Goal: Information Seeking & Learning: Learn about a topic

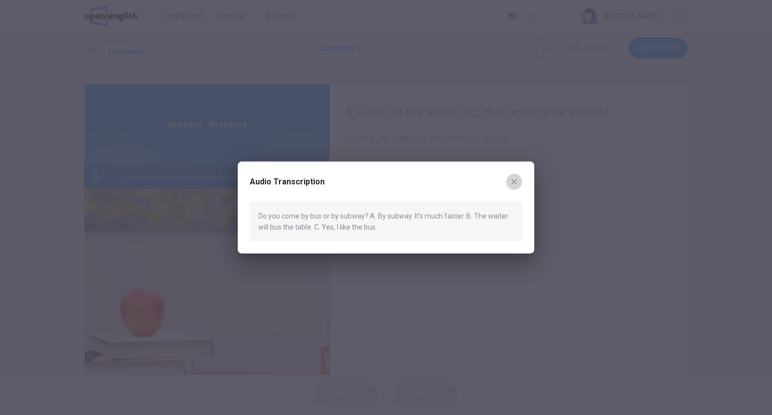
click at [517, 180] on icon "button" at bounding box center [514, 182] width 8 height 8
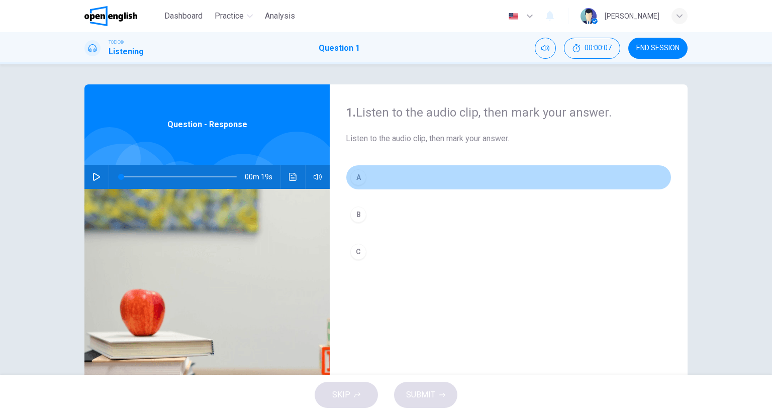
click at [424, 171] on button "A" at bounding box center [509, 177] width 326 height 25
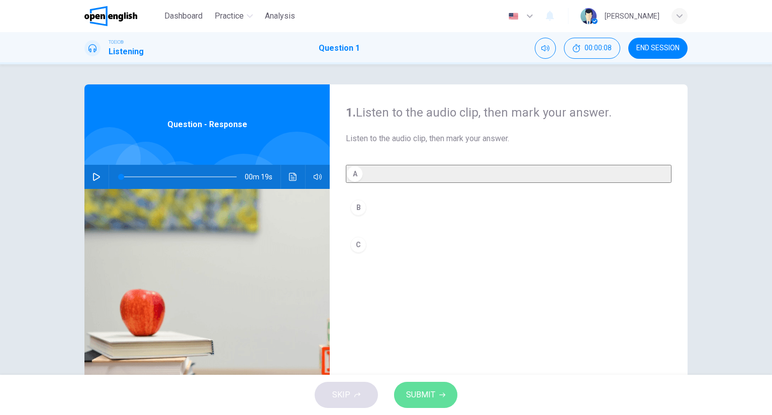
click at [436, 387] on button "SUBMIT" at bounding box center [425, 395] width 63 height 26
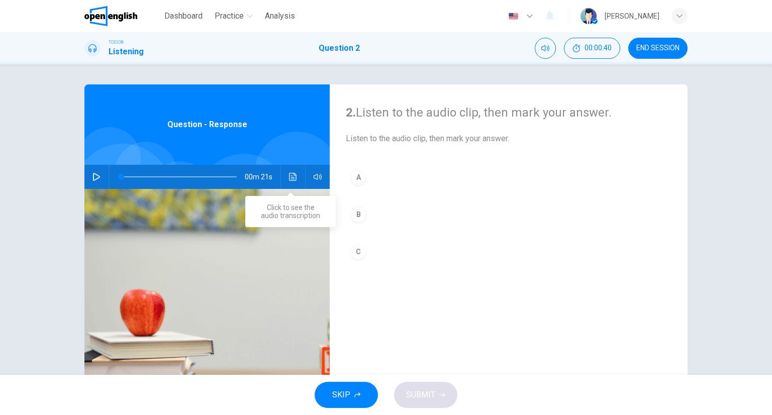
click at [285, 174] on button "Click to see the audio transcription" at bounding box center [293, 177] width 16 height 24
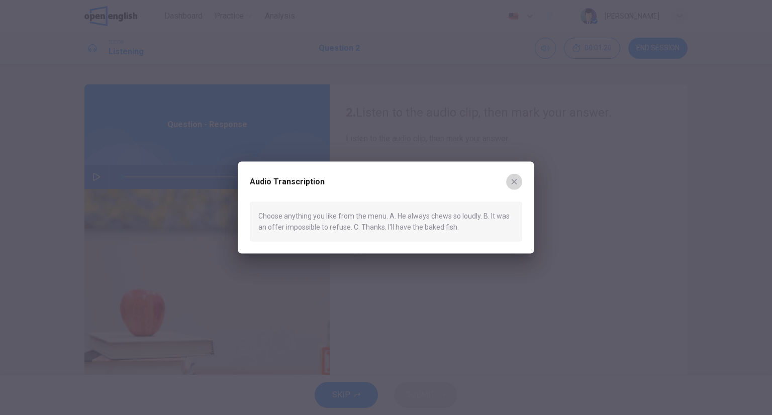
click at [517, 180] on icon "button" at bounding box center [514, 182] width 8 height 8
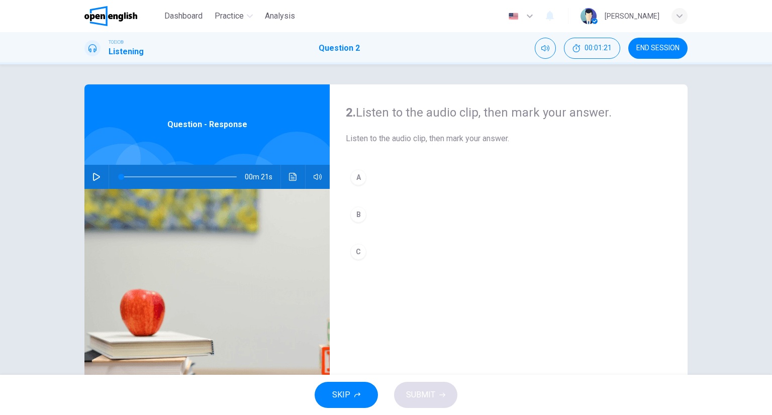
drag, startPoint x: 368, startPoint y: 256, endPoint x: 409, endPoint y: 332, distance: 87.1
click at [367, 255] on button "C" at bounding box center [509, 251] width 326 height 25
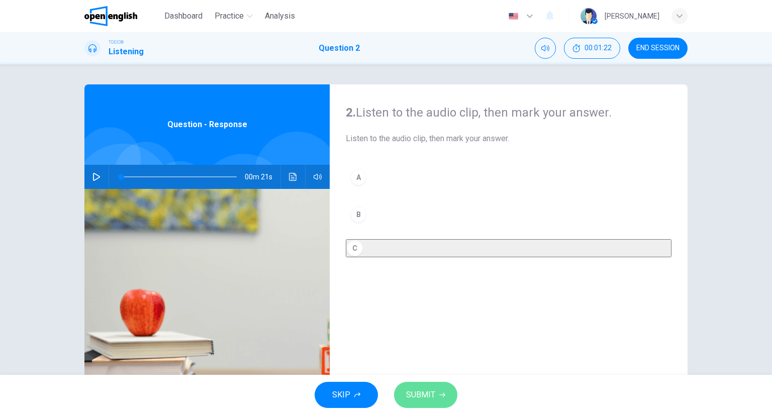
click at [427, 389] on span "SUBMIT" at bounding box center [420, 395] width 29 height 14
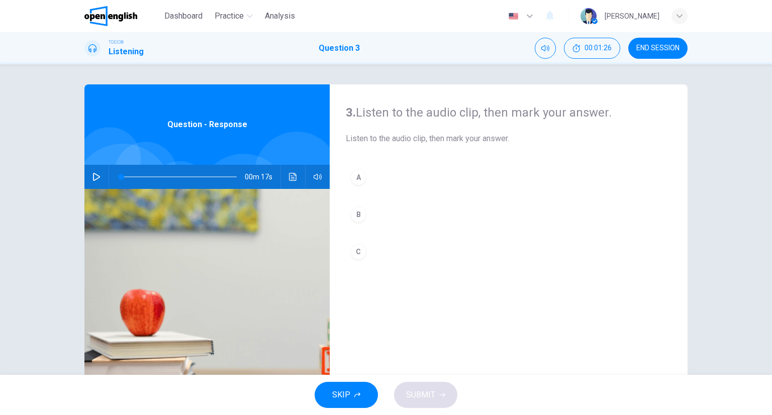
click at [650, 144] on span "Listen to the audio clip, then mark your answer." at bounding box center [509, 139] width 326 height 12
click at [298, 176] on button "Click to see the audio transcription" at bounding box center [293, 177] width 16 height 24
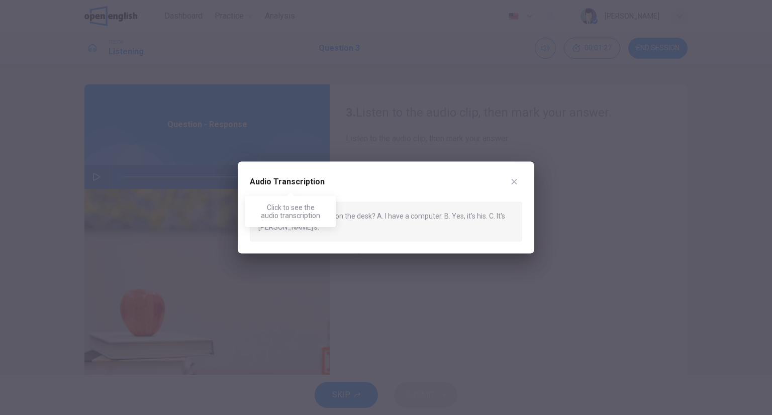
click at [296, 176] on h2 "Audio Transcription" at bounding box center [287, 182] width 75 height 12
click at [521, 177] on button "button" at bounding box center [514, 182] width 16 height 16
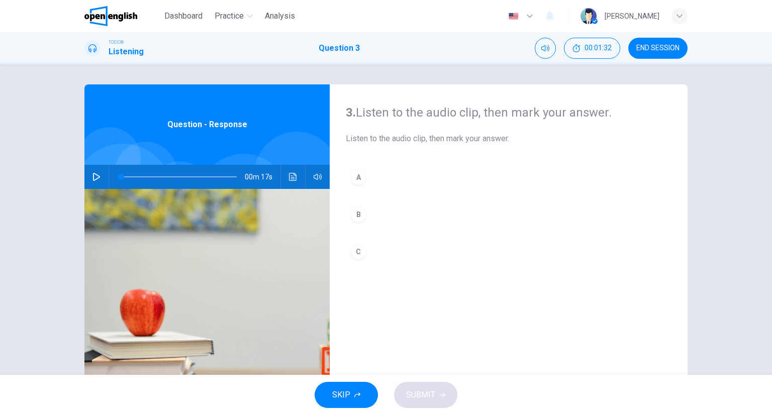
click at [397, 249] on button "C" at bounding box center [509, 251] width 326 height 25
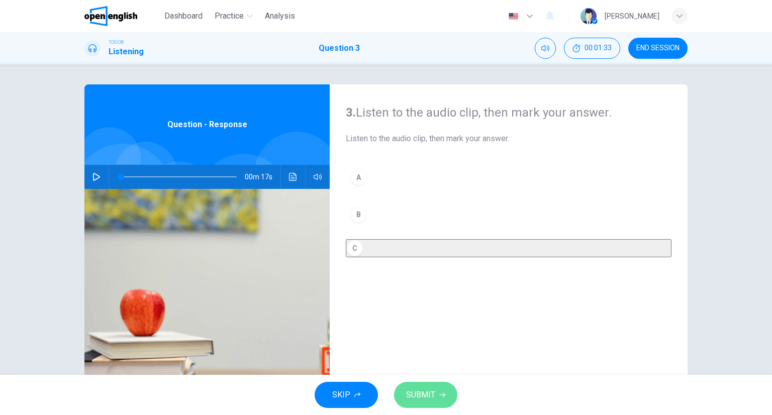
click at [419, 394] on span "SUBMIT" at bounding box center [420, 395] width 29 height 14
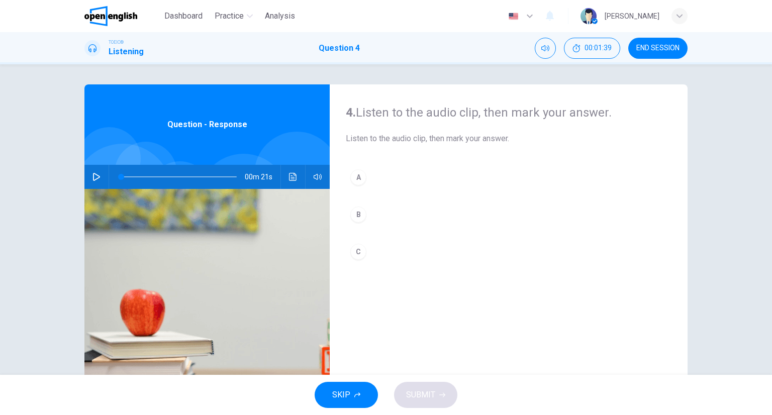
click at [301, 171] on div "00m 21s" at bounding box center [206, 177] width 245 height 24
click at [294, 171] on button "Click to see the audio transcription" at bounding box center [293, 177] width 16 height 24
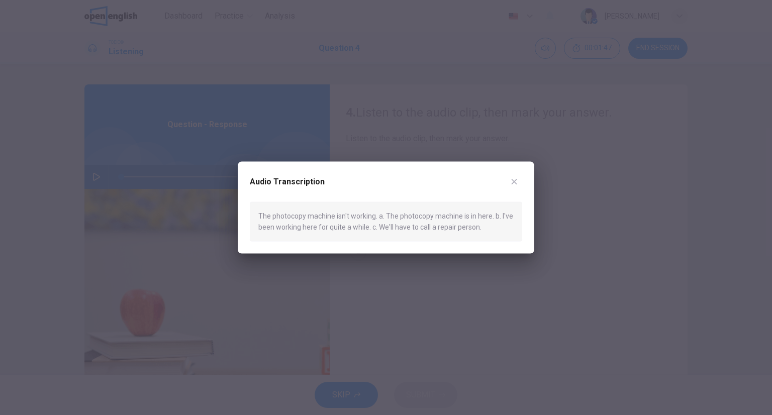
click at [515, 179] on icon "button" at bounding box center [514, 182] width 8 height 8
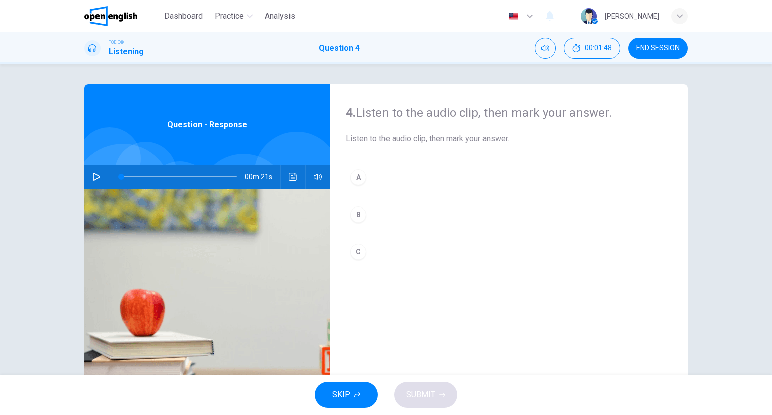
click at [398, 252] on button "C" at bounding box center [509, 251] width 326 height 25
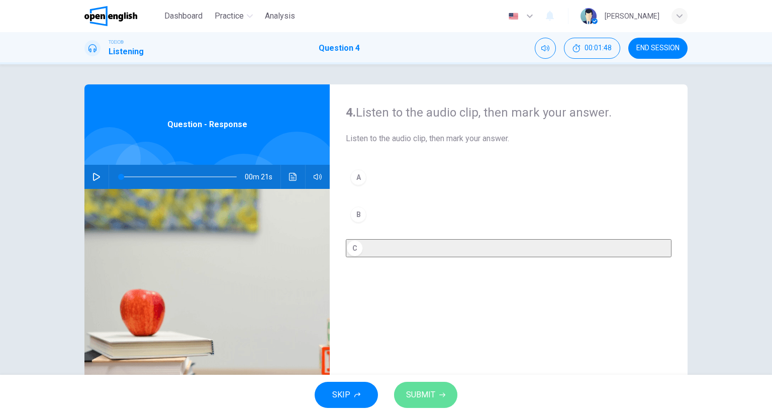
click at [431, 397] on span "SUBMIT" at bounding box center [420, 395] width 29 height 14
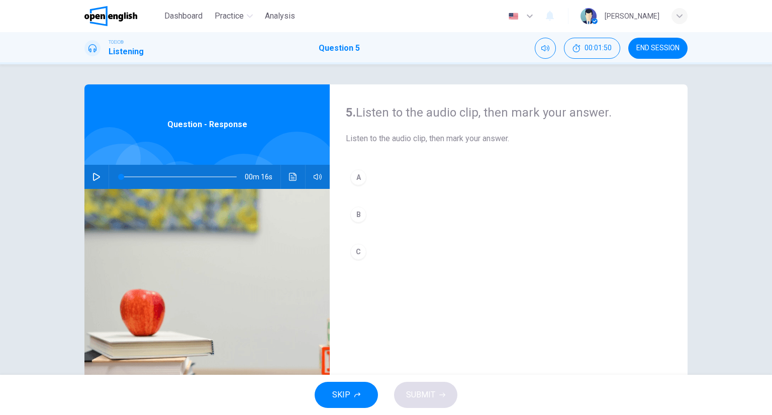
click at [298, 173] on button "Click to see the audio transcription" at bounding box center [293, 177] width 16 height 24
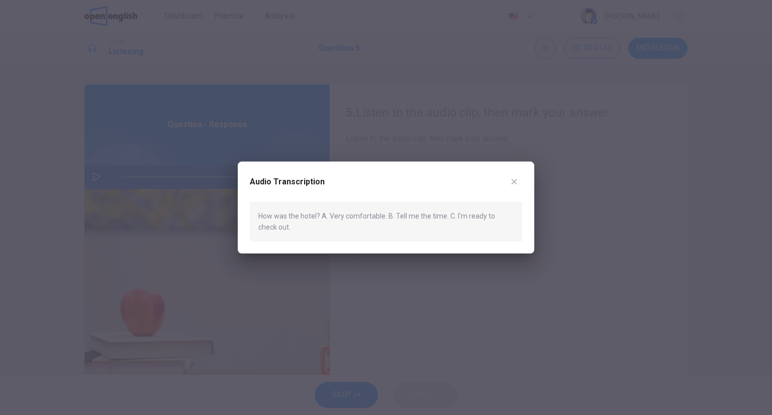
click at [526, 172] on div "Audio Transcription How was the hotel? A. Very comfortable. B. Tell me the time…" at bounding box center [386, 208] width 297 height 92
click at [511, 184] on icon "button" at bounding box center [514, 182] width 8 height 8
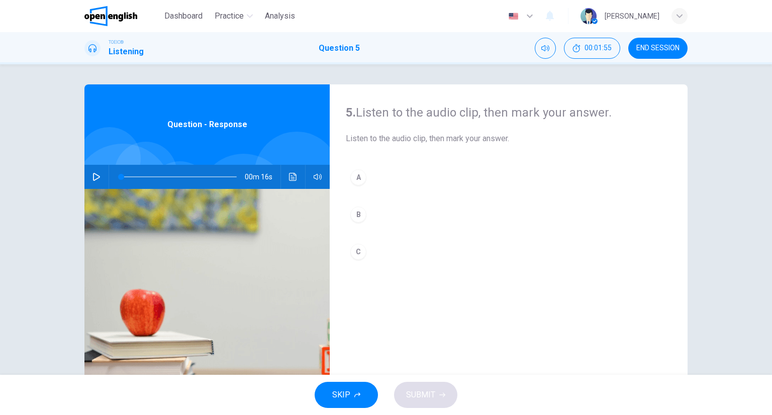
click at [342, 183] on div "5. Listen to the audio clip, then [PERSON_NAME] your answer. Listen to the audi…" at bounding box center [509, 258] width 358 height 349
drag, startPoint x: 378, startPoint y: 177, endPoint x: 386, endPoint y: 212, distance: 35.7
click at [377, 177] on button "A" at bounding box center [509, 177] width 326 height 25
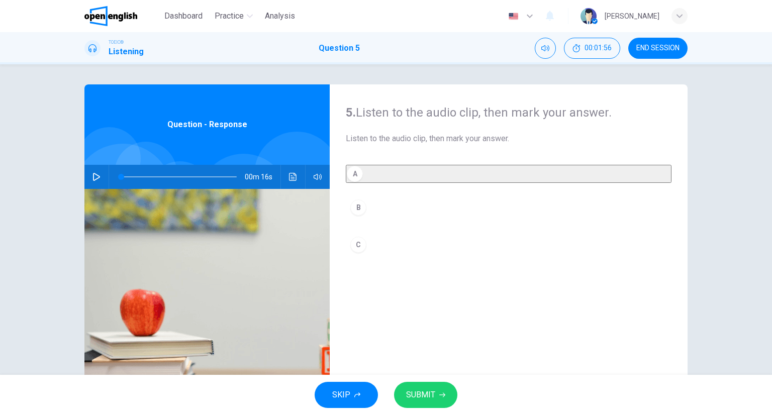
click at [433, 380] on div "SKIP SUBMIT" at bounding box center [386, 395] width 772 height 40
click at [434, 384] on button "SUBMIT" at bounding box center [425, 395] width 63 height 26
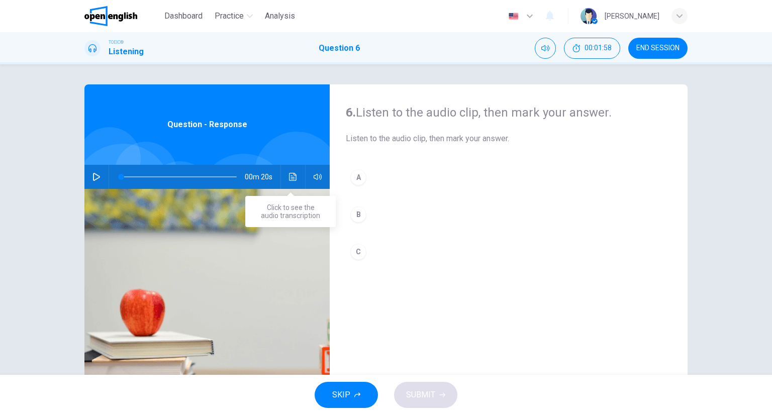
click at [292, 180] on icon "Click to see the audio transcription" at bounding box center [293, 177] width 8 height 8
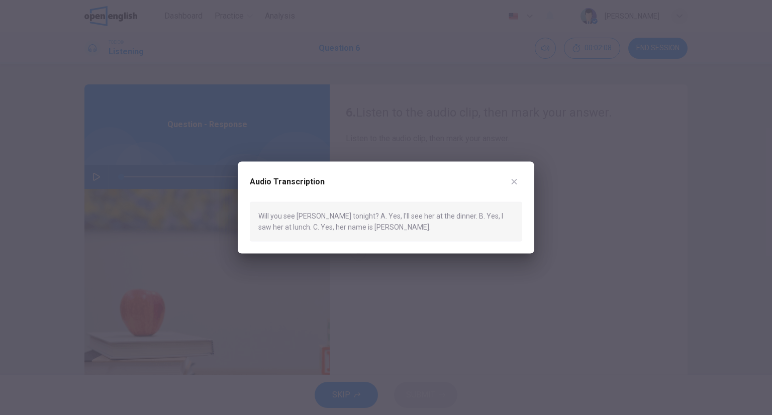
click at [520, 177] on button "button" at bounding box center [514, 182] width 16 height 16
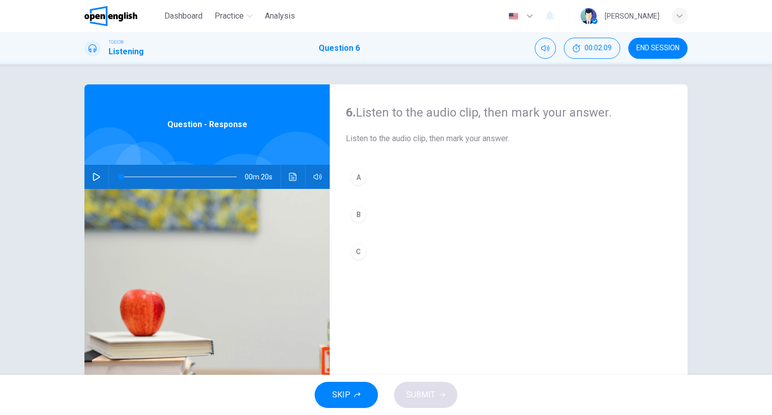
click at [449, 165] on button "A" at bounding box center [509, 177] width 326 height 25
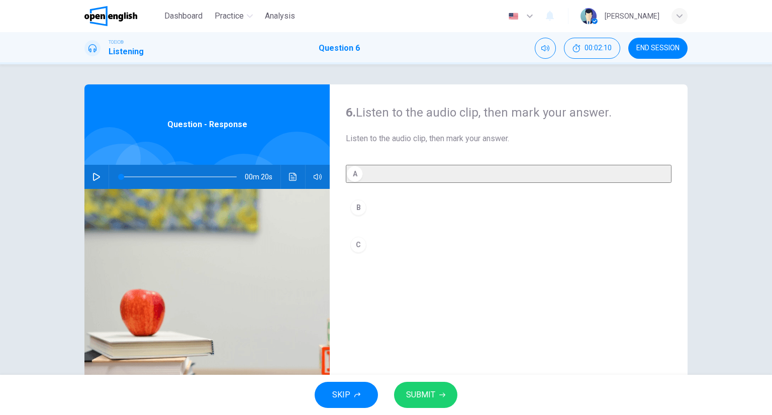
click at [430, 396] on span "SUBMIT" at bounding box center [420, 395] width 29 height 14
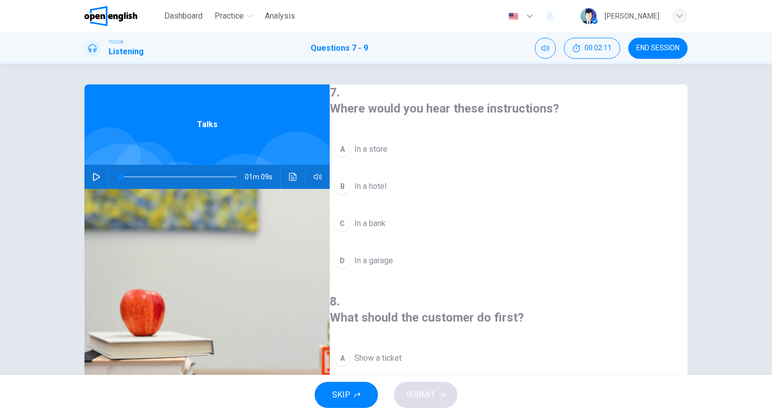
click at [309, 168] on div "01m 09s" at bounding box center [206, 177] width 245 height 24
click at [296, 168] on button "Click to see the audio transcription" at bounding box center [293, 177] width 16 height 24
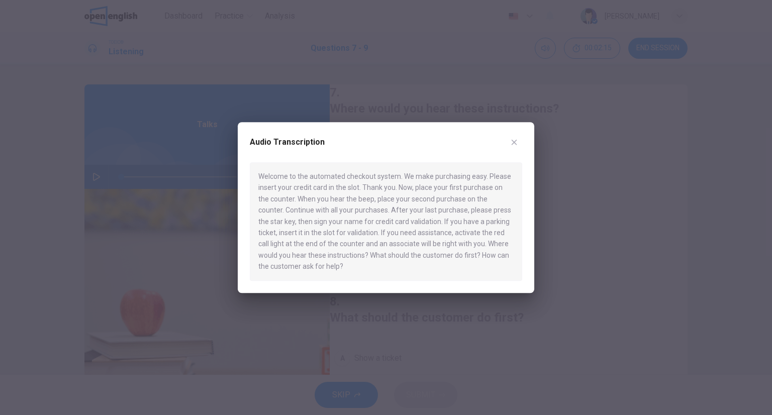
click at [524, 138] on div "Audio Transcription Welcome to the automated checkout system. We make purchasin…" at bounding box center [386, 207] width 297 height 171
click at [516, 138] on icon "button" at bounding box center [514, 142] width 8 height 8
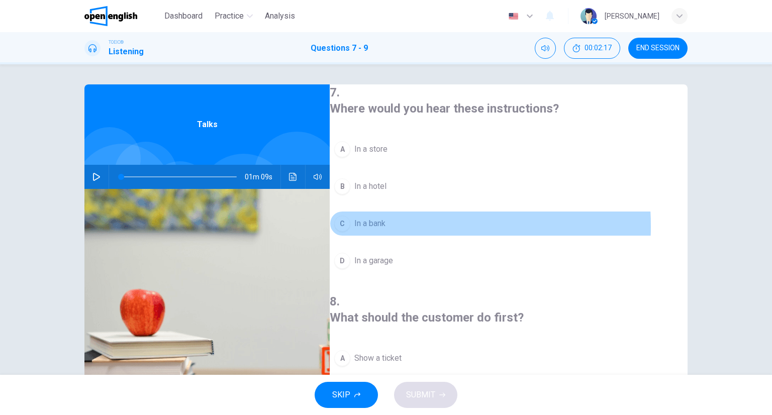
click at [400, 224] on button "C In a bank" at bounding box center [509, 223] width 358 height 25
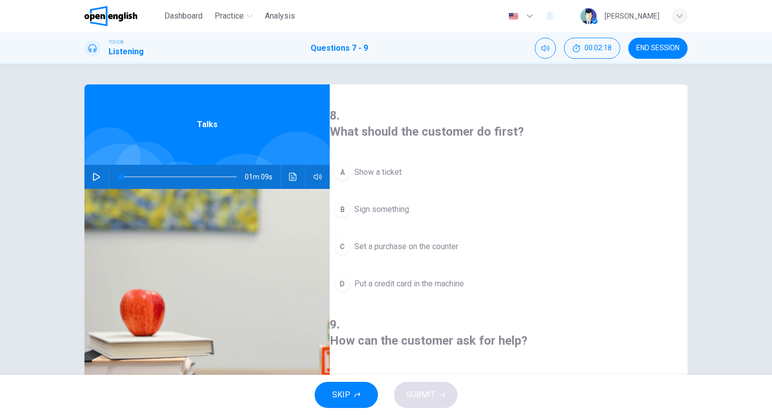
scroll to position [201, 0]
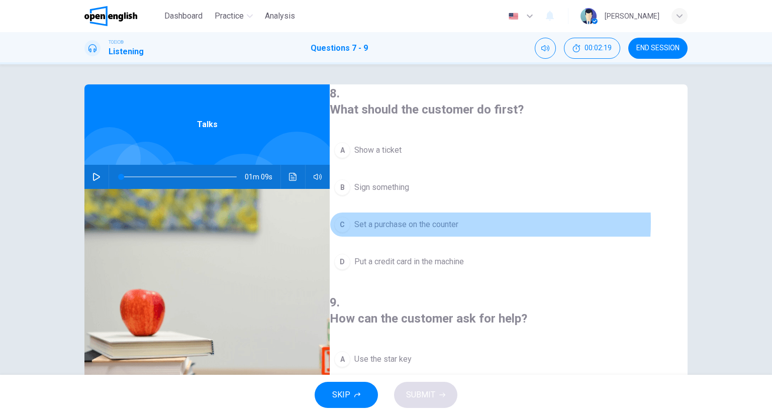
click at [428, 219] on span "Set a purchase on the counter" at bounding box center [406, 225] width 104 height 12
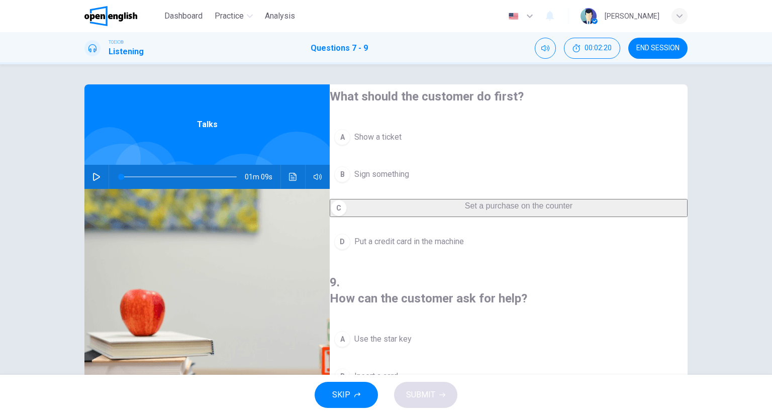
scroll to position [227, 0]
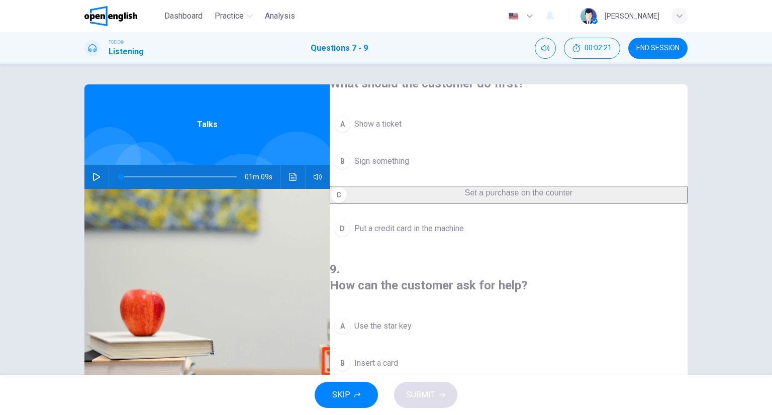
click at [457, 216] on button "D Put a credit card in the machine" at bounding box center [509, 228] width 358 height 25
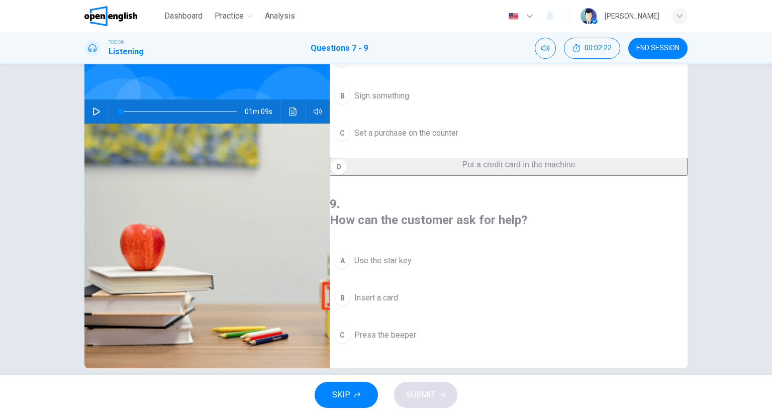
scroll to position [79, 0]
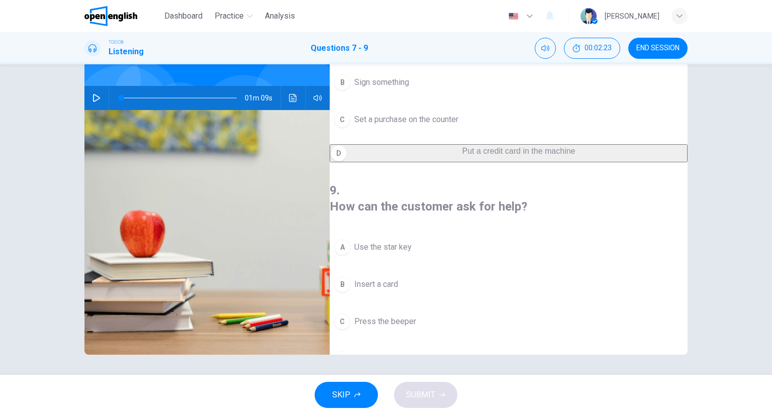
click at [424, 272] on button "B Insert a card" at bounding box center [509, 284] width 358 height 25
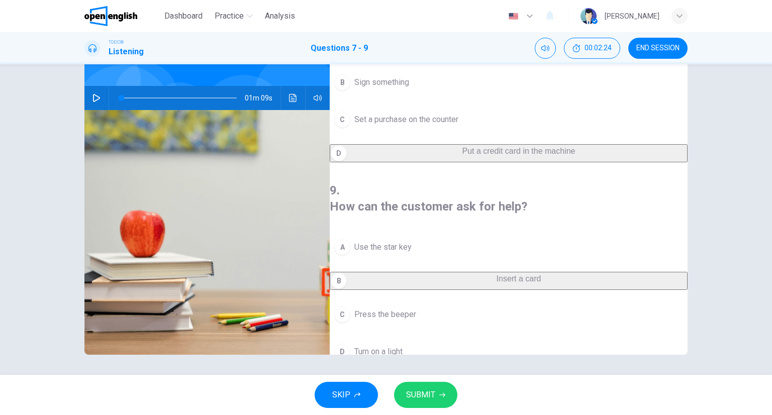
drag, startPoint x: 438, startPoint y: 377, endPoint x: 436, endPoint y: 389, distance: 12.2
click at [437, 379] on div "Dashboard Practice Analysis English ** ​ [PERSON_NAME] TOEIC® Listening Questio…" at bounding box center [386, 207] width 772 height 415
click at [436, 390] on button "SUBMIT" at bounding box center [425, 395] width 63 height 26
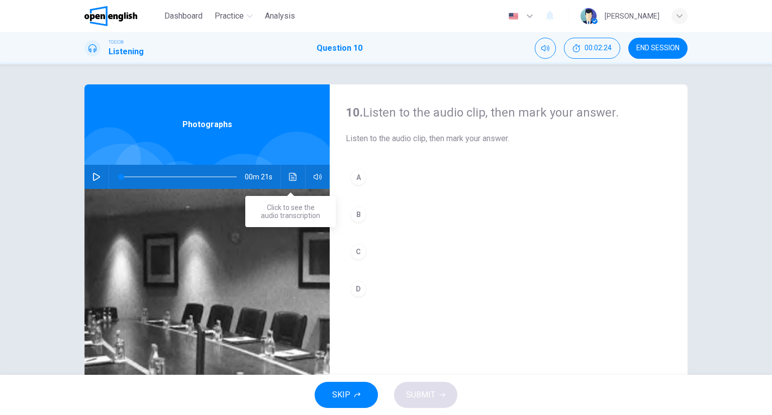
click at [297, 175] on button "Click to see the audio transcription" at bounding box center [293, 177] width 16 height 24
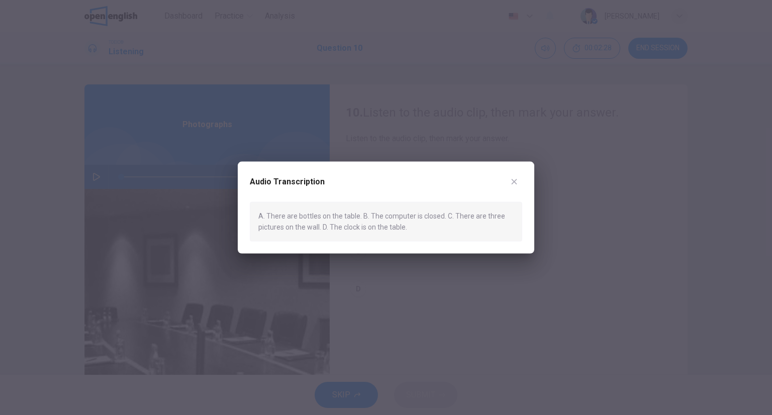
click at [473, 114] on div at bounding box center [386, 207] width 772 height 415
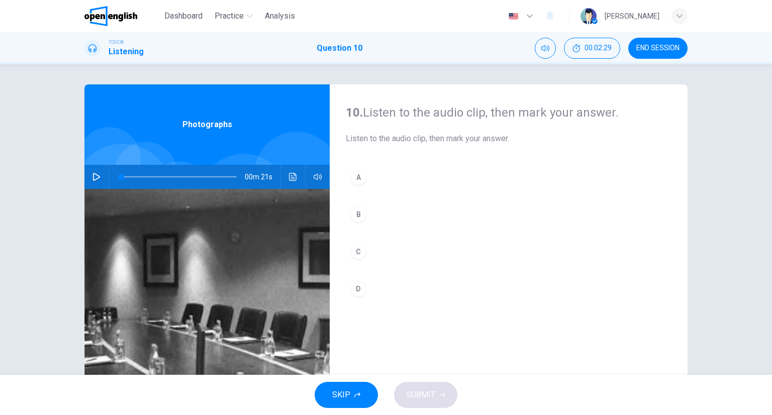
click at [402, 270] on div "A B C D" at bounding box center [509, 243] width 326 height 157
drag, startPoint x: 395, startPoint y: 256, endPoint x: 390, endPoint y: 251, distance: 7.8
click at [393, 256] on button "C" at bounding box center [509, 251] width 326 height 25
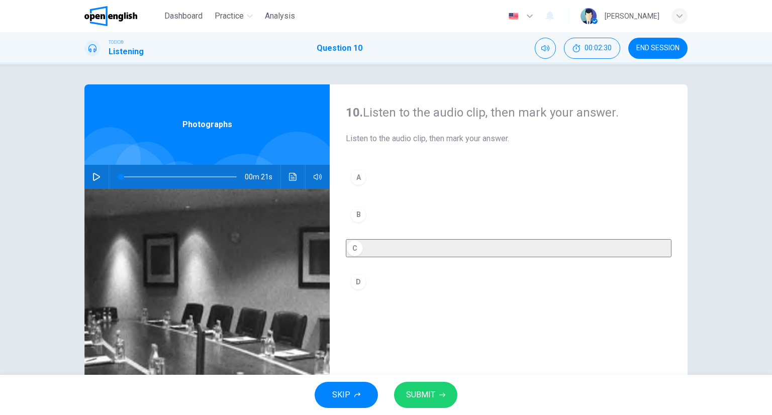
click at [301, 176] on div "00m 21s" at bounding box center [206, 177] width 245 height 24
click at [296, 173] on button "Click to see the audio transcription" at bounding box center [293, 177] width 16 height 24
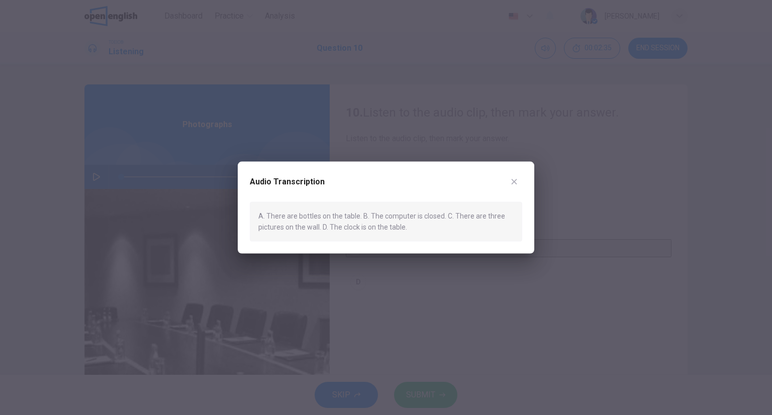
click at [515, 175] on button "button" at bounding box center [514, 182] width 16 height 16
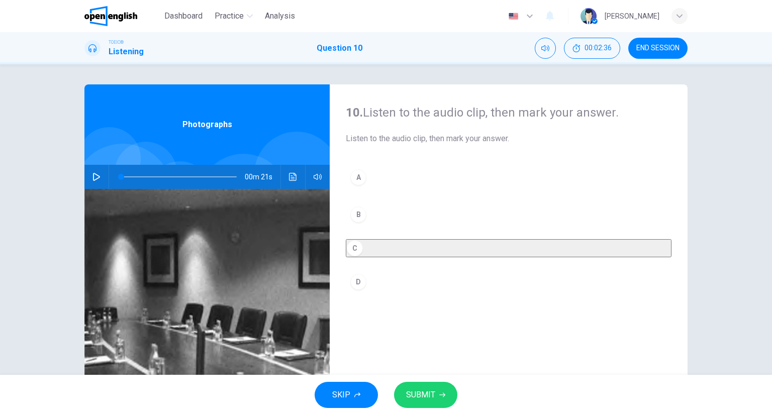
click at [446, 391] on button "SUBMIT" at bounding box center [425, 395] width 63 height 26
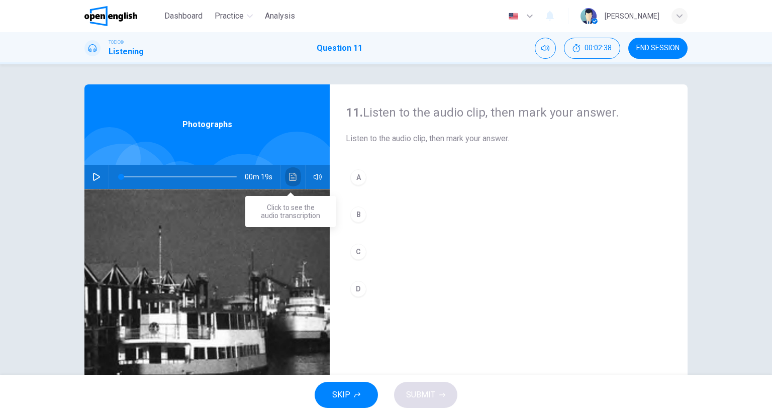
click at [290, 175] on icon "Click to see the audio transcription" at bounding box center [293, 177] width 8 height 8
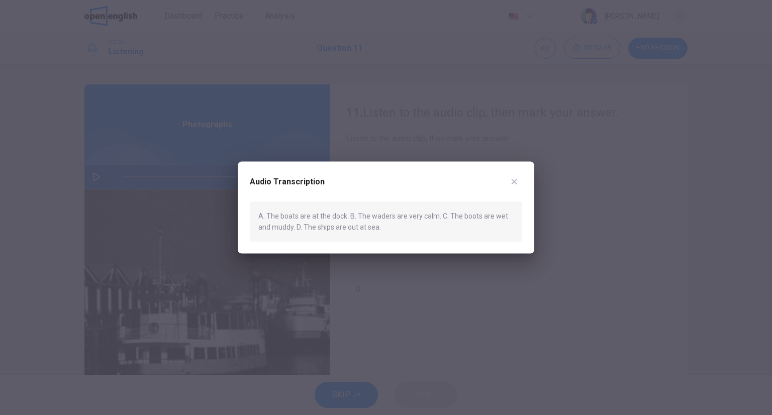
click at [508, 182] on button "button" at bounding box center [514, 182] width 16 height 16
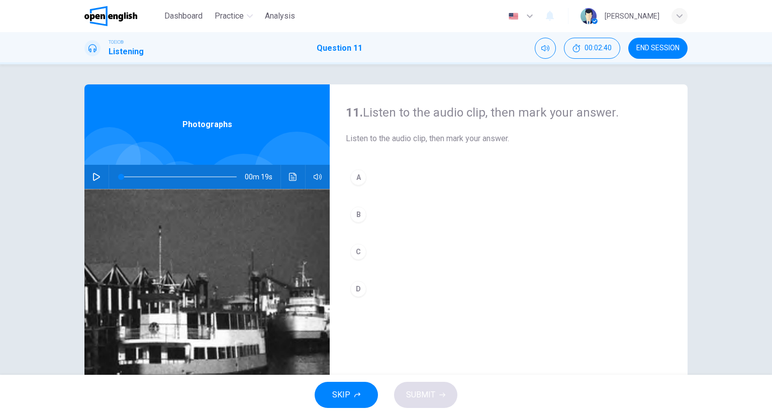
drag, startPoint x: 433, startPoint y: 175, endPoint x: 436, endPoint y: 291, distance: 116.2
click at [432, 175] on button "A" at bounding box center [509, 177] width 326 height 25
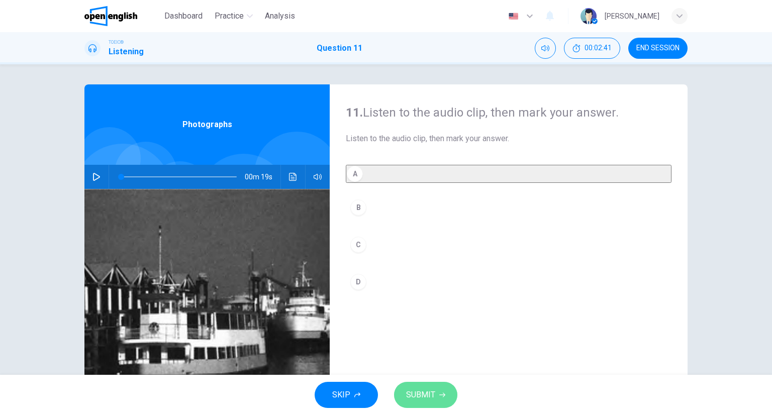
click at [432, 387] on button "SUBMIT" at bounding box center [425, 395] width 63 height 26
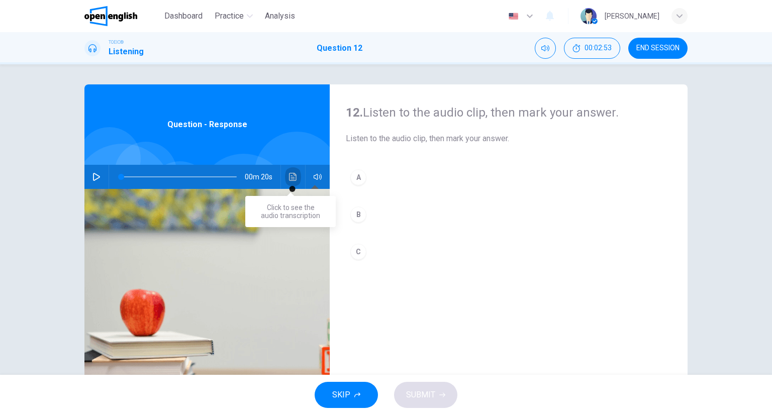
click at [294, 174] on icon "Click to see the audio transcription" at bounding box center [293, 177] width 8 height 8
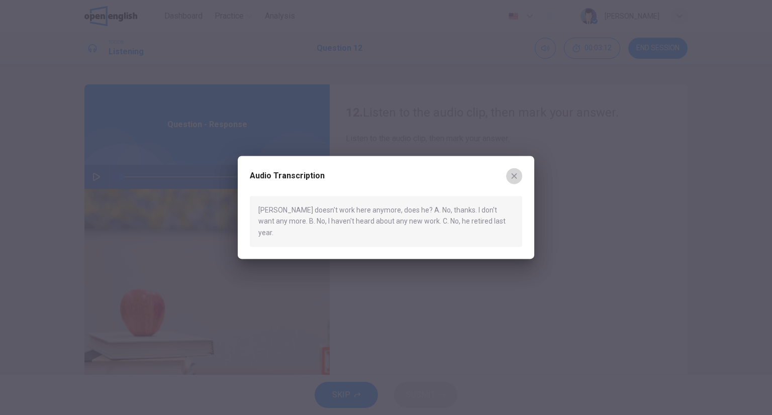
drag, startPoint x: 513, startPoint y: 177, endPoint x: 429, endPoint y: 228, distance: 97.9
click at [512, 177] on icon "button" at bounding box center [514, 176] width 8 height 8
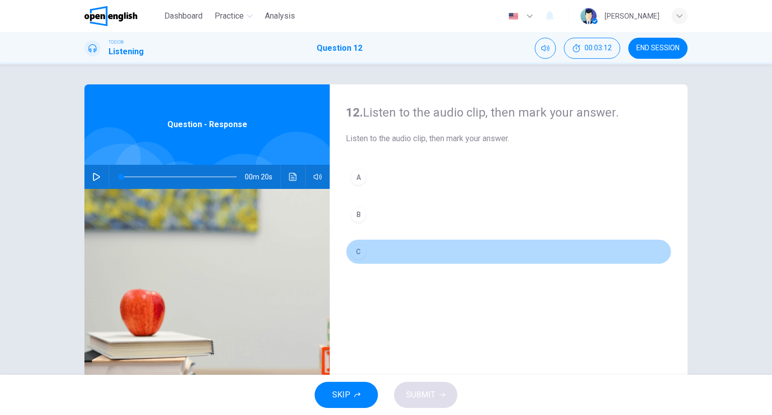
drag, startPoint x: 392, startPoint y: 250, endPoint x: 414, endPoint y: 303, distance: 57.2
click at [392, 251] on button "C" at bounding box center [509, 251] width 326 height 25
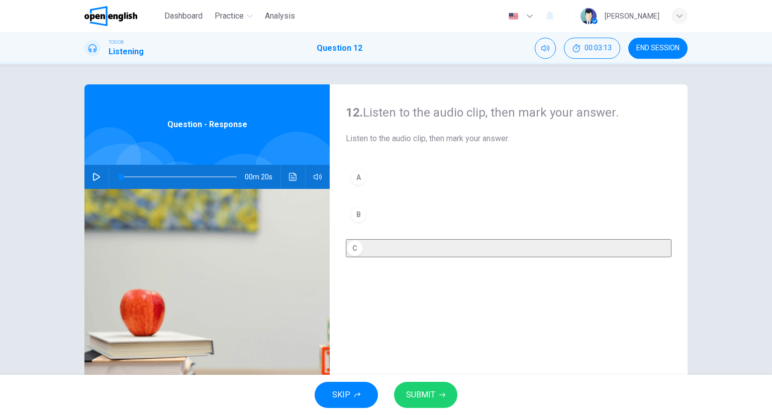
click at [413, 385] on button "SUBMIT" at bounding box center [425, 395] width 63 height 26
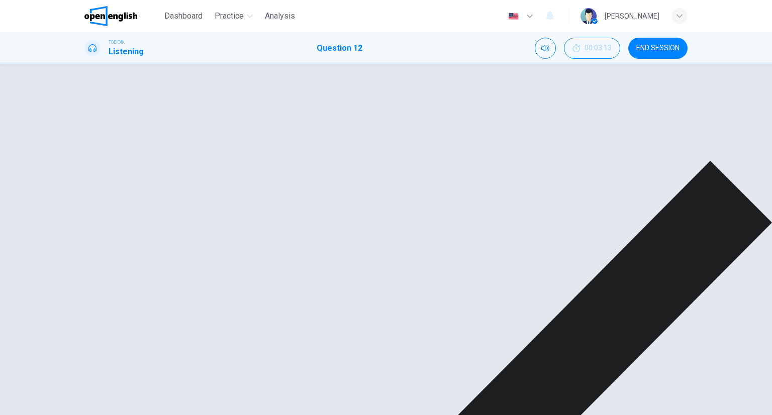
drag, startPoint x: 491, startPoint y: 310, endPoint x: 499, endPoint y: 352, distance: 42.5
click at [490, 310] on div "12. Listen to the audio clip, then [PERSON_NAME] your answer. Listen to the aud…" at bounding box center [509, 258] width 358 height 349
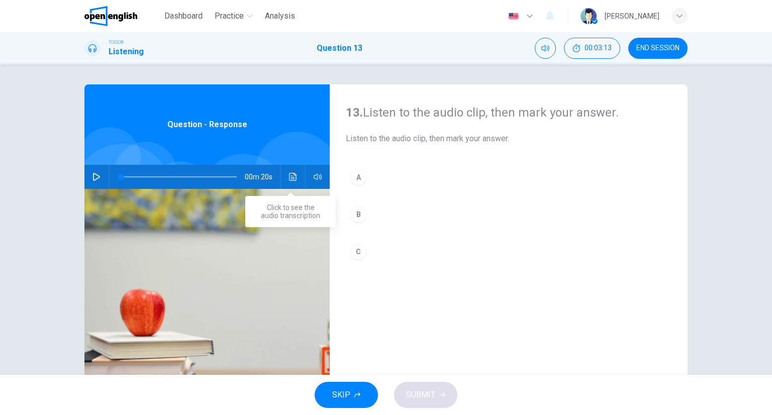
click at [289, 176] on icon "Click to see the audio transcription" at bounding box center [293, 177] width 8 height 8
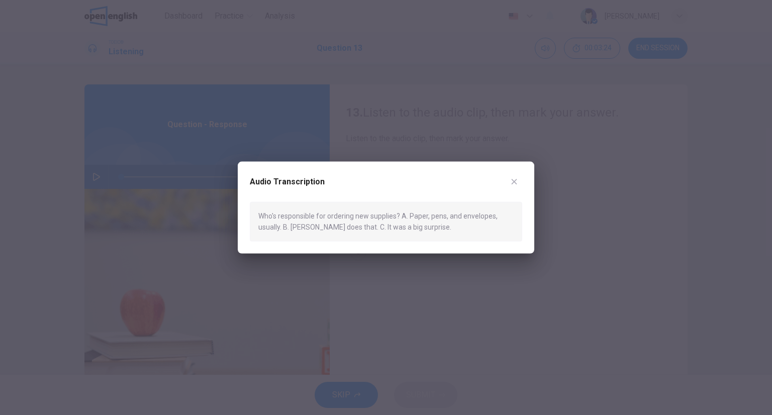
click at [517, 177] on button "button" at bounding box center [514, 182] width 16 height 16
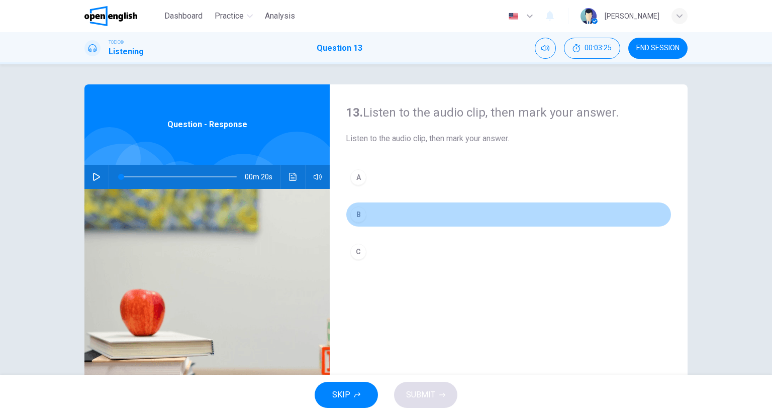
drag, startPoint x: 397, startPoint y: 204, endPoint x: 397, endPoint y: 210, distance: 5.5
click at [396, 206] on button "B" at bounding box center [509, 214] width 326 height 25
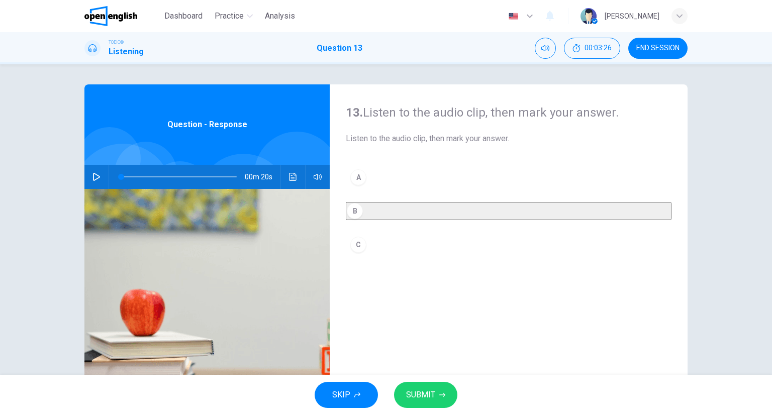
click at [406, 386] on button "SUBMIT" at bounding box center [425, 395] width 63 height 26
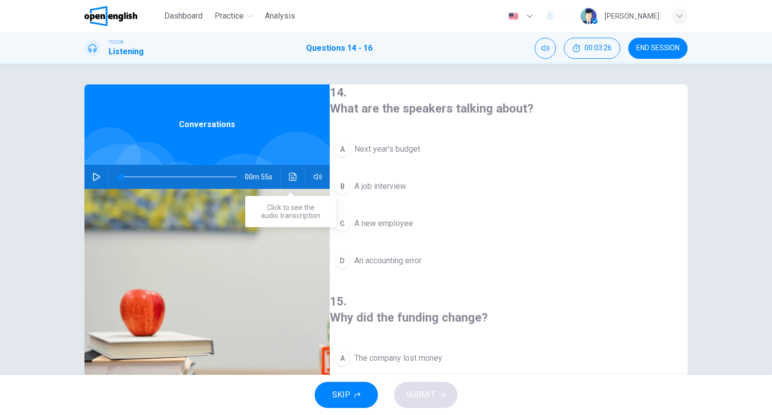
click at [289, 170] on button "Click to see the audio transcription" at bounding box center [293, 177] width 16 height 24
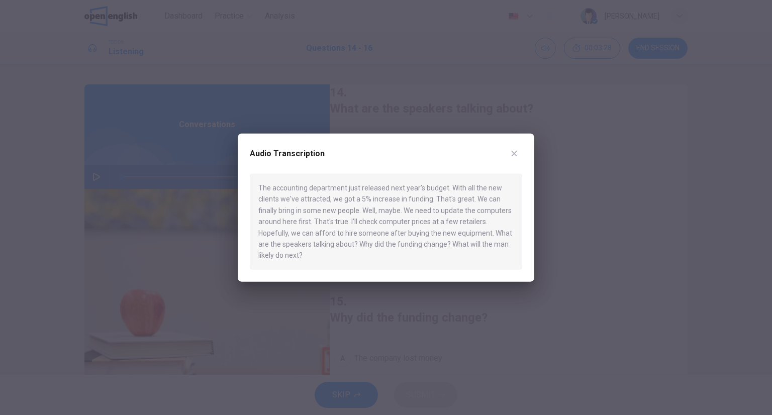
click at [535, 152] on div at bounding box center [386, 207] width 772 height 415
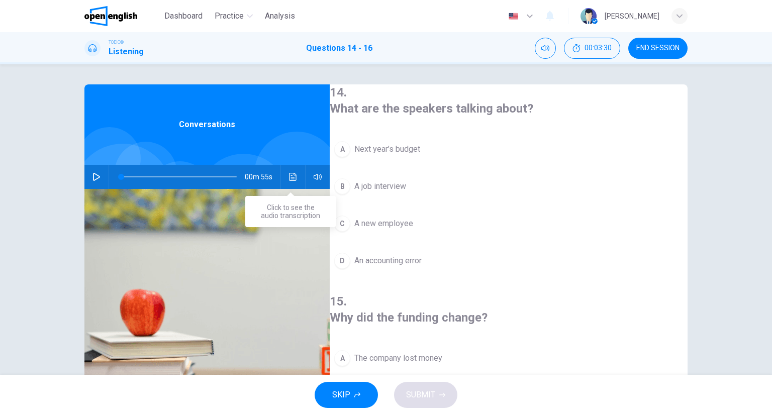
click at [296, 183] on button "Click to see the audio transcription" at bounding box center [293, 177] width 16 height 24
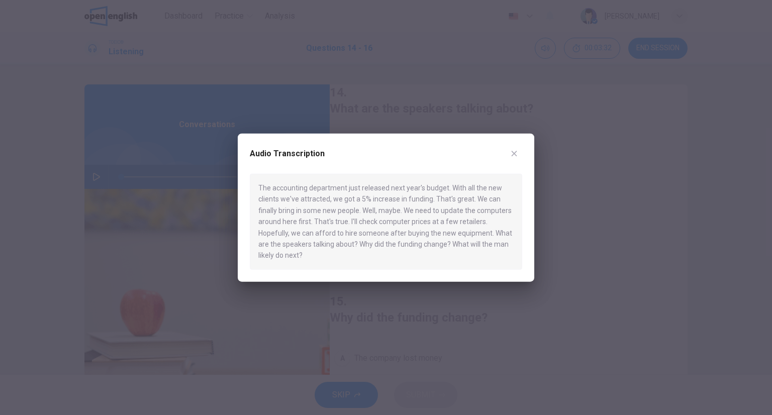
click at [519, 161] on div "Audio Transcription" at bounding box center [386, 160] width 273 height 28
click at [523, 158] on div "Audio Transcription The accounting department just released next year's budget.…" at bounding box center [386, 208] width 297 height 148
click at [525, 154] on div "Audio Transcription The accounting department just released next year's budget.…" at bounding box center [386, 208] width 297 height 148
click at [512, 153] on icon "button" at bounding box center [514, 154] width 8 height 8
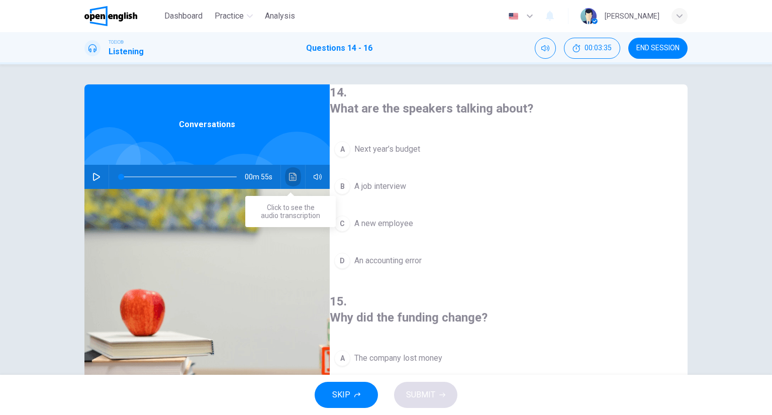
click at [291, 177] on icon "Click to see the audio transcription" at bounding box center [293, 177] width 8 height 8
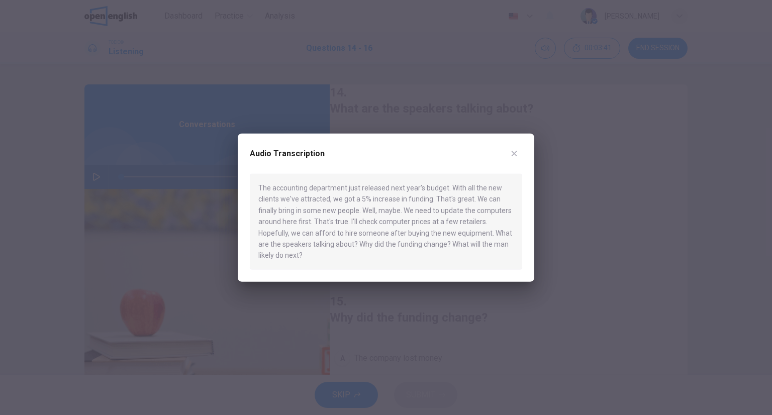
drag, startPoint x: 501, startPoint y: 159, endPoint x: 506, endPoint y: 158, distance: 5.7
click at [501, 159] on div "Audio Transcription The accounting department just released next year's budget.…" at bounding box center [386, 208] width 297 height 148
click at [509, 153] on button "button" at bounding box center [514, 154] width 16 height 16
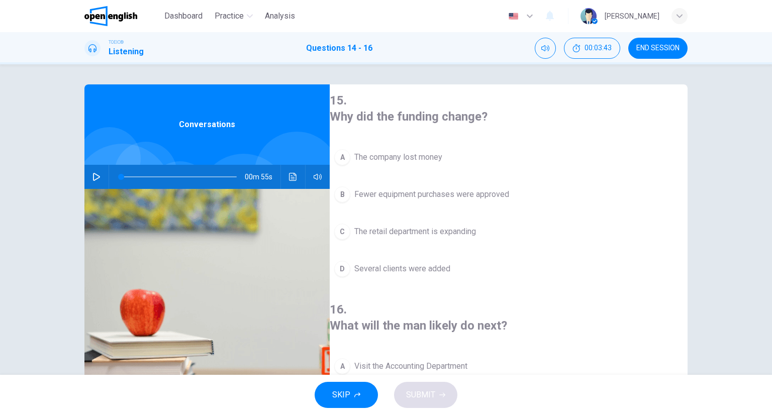
scroll to position [227, 0]
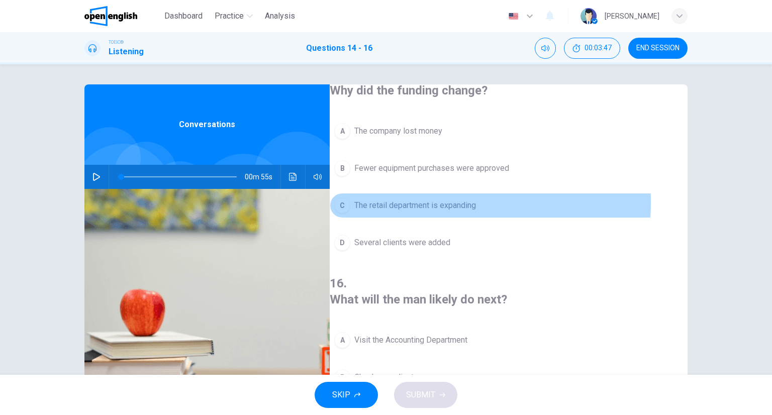
click at [428, 200] on span "The retail department is expanding" at bounding box center [415, 206] width 122 height 12
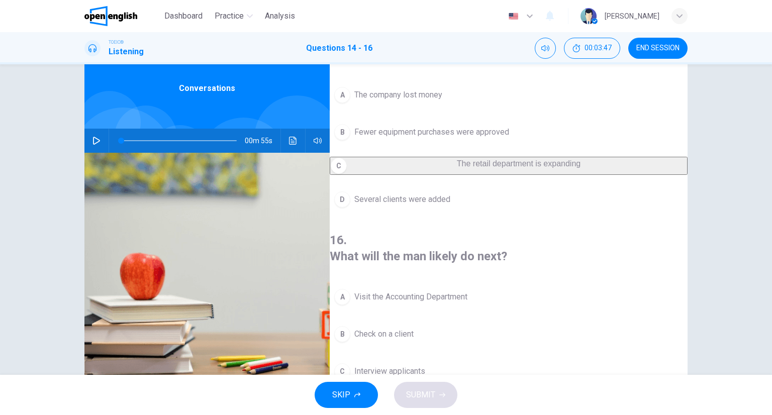
scroll to position [79, 0]
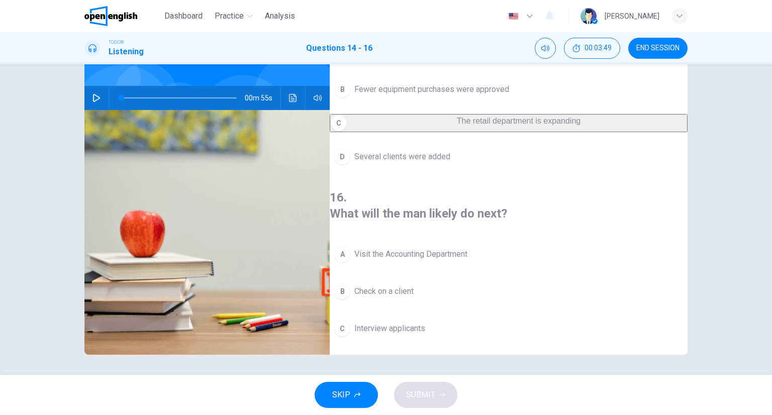
drag, startPoint x: 422, startPoint y: 250, endPoint x: 416, endPoint y: 244, distance: 8.5
click at [414, 286] on span "Check on a client" at bounding box center [383, 292] width 59 height 12
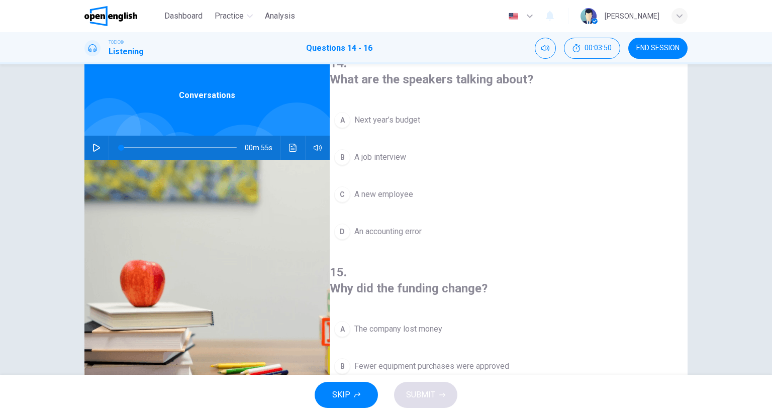
scroll to position [0, 0]
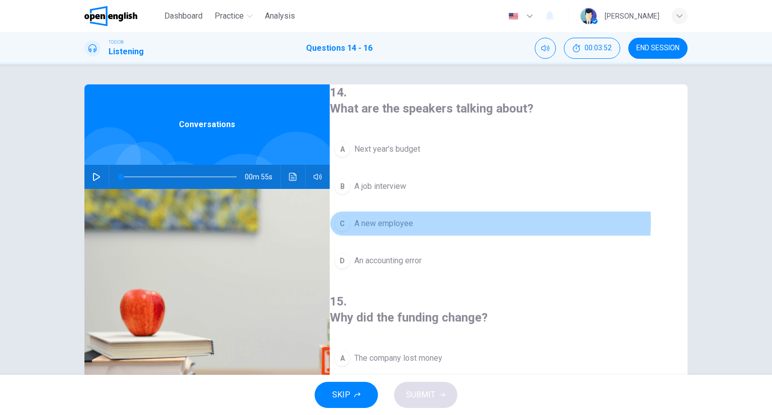
click at [430, 219] on button "C A new employee" at bounding box center [509, 223] width 358 height 25
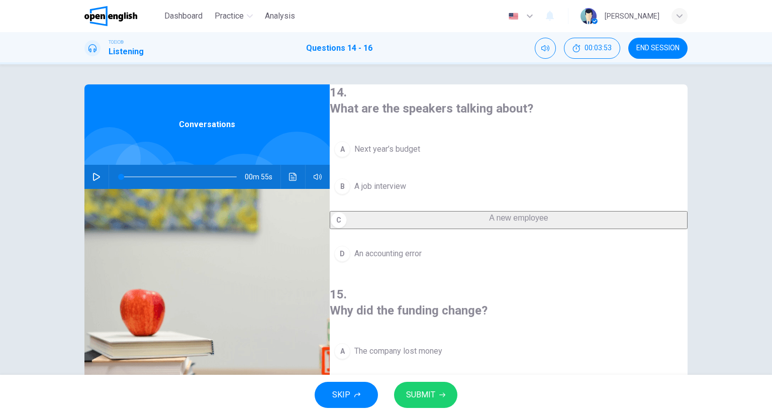
click at [449, 394] on button "SUBMIT" at bounding box center [425, 395] width 63 height 26
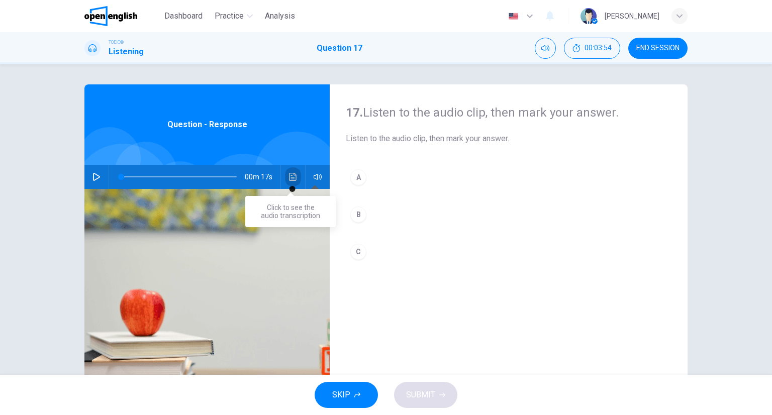
click at [292, 184] on button "Click to see the audio transcription" at bounding box center [293, 177] width 16 height 24
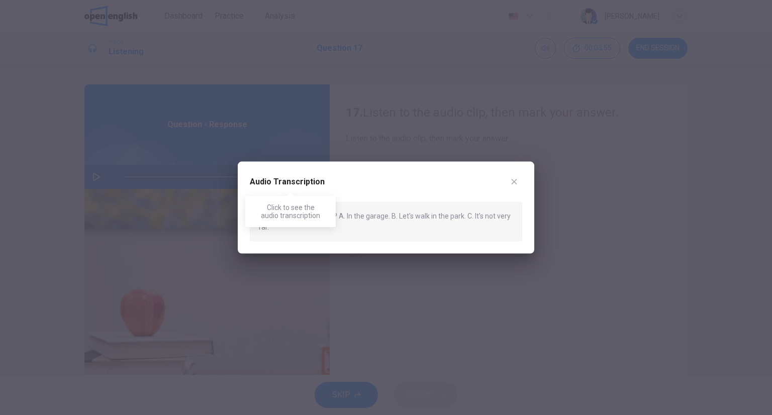
click at [296, 218] on div "Click to see the audio transcription" at bounding box center [290, 211] width 91 height 31
click at [535, 183] on div at bounding box center [386, 207] width 772 height 415
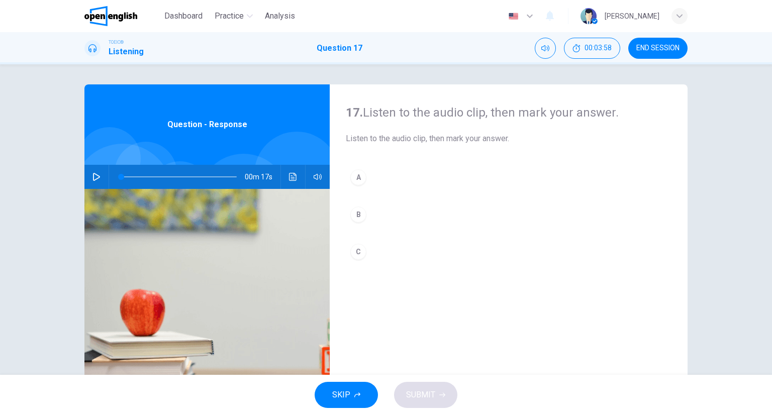
click at [524, 182] on button "A" at bounding box center [509, 177] width 326 height 25
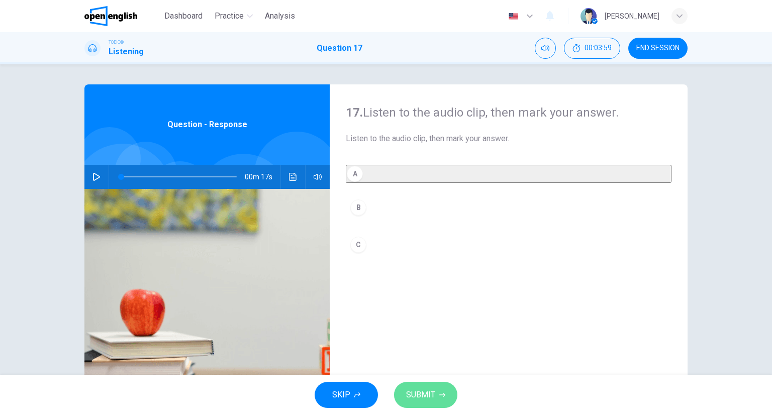
click at [432, 401] on span "SUBMIT" at bounding box center [420, 395] width 29 height 14
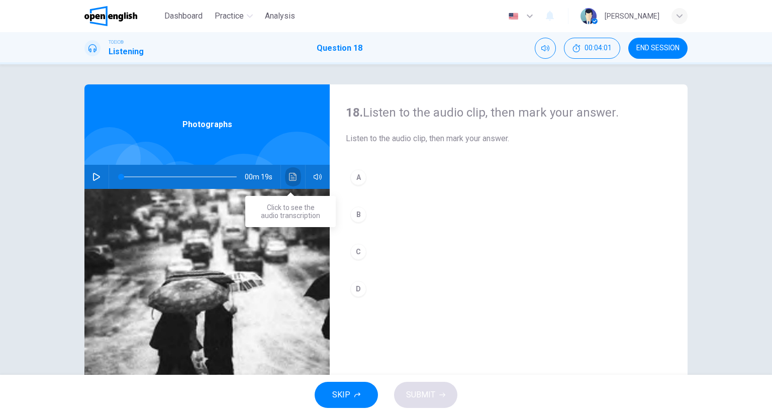
click at [290, 174] on icon "Click to see the audio transcription" at bounding box center [293, 177] width 8 height 8
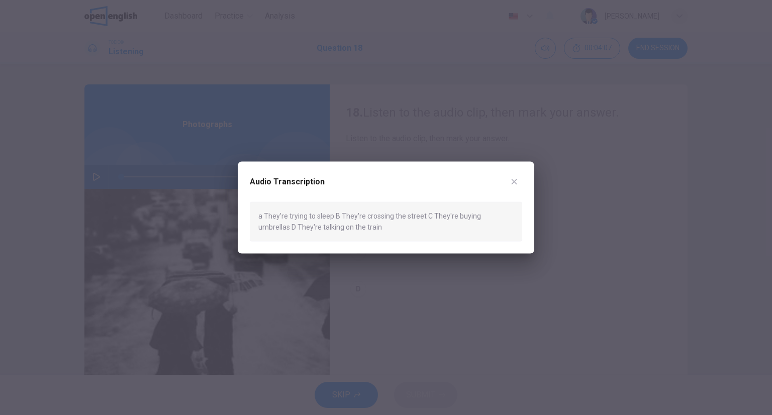
click at [517, 176] on button "button" at bounding box center [514, 182] width 16 height 16
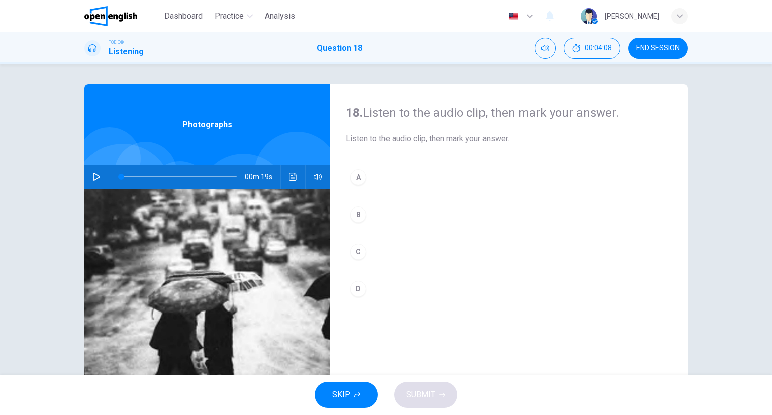
click at [374, 205] on button "B" at bounding box center [509, 214] width 326 height 25
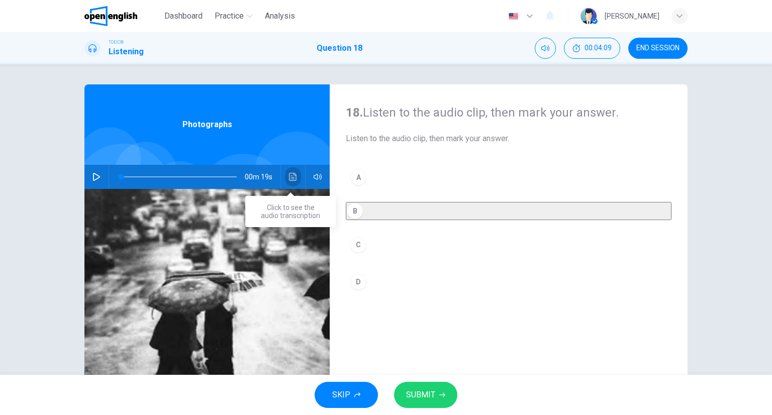
click at [289, 175] on icon "Click to see the audio transcription" at bounding box center [293, 177] width 8 height 8
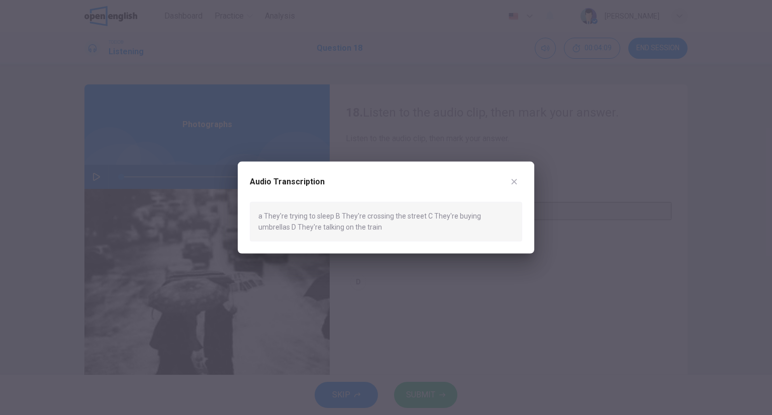
click at [288, 176] on h2 "Audio Transcription" at bounding box center [287, 182] width 75 height 12
drag, startPoint x: 509, startPoint y: 188, endPoint x: 513, endPoint y: 184, distance: 5.7
click at [511, 186] on button "button" at bounding box center [514, 182] width 16 height 16
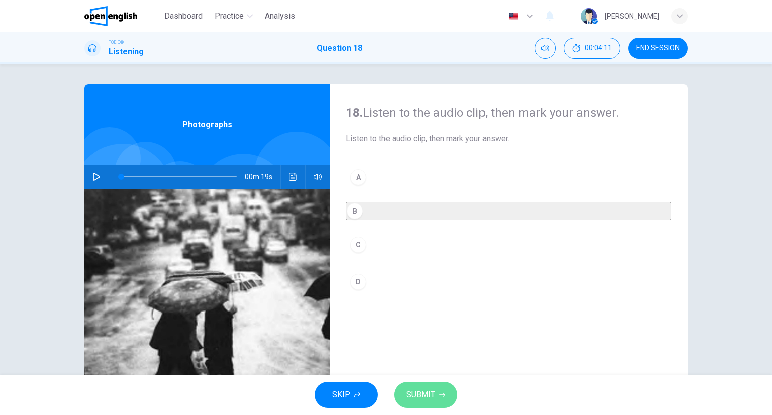
click at [452, 395] on button "SUBMIT" at bounding box center [425, 395] width 63 height 26
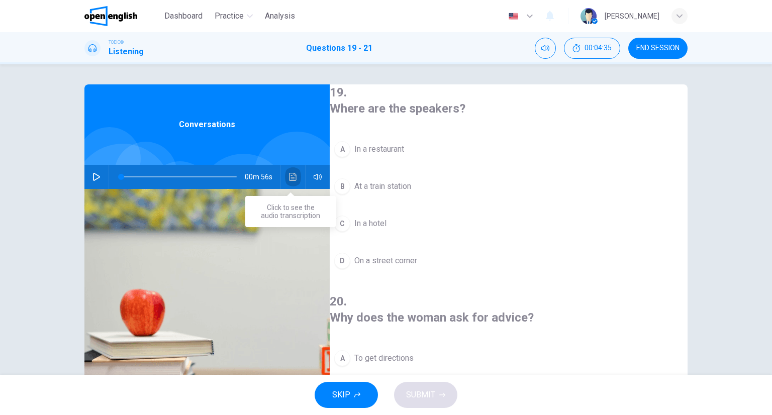
click at [290, 176] on icon "Click to see the audio transcription" at bounding box center [293, 177] width 8 height 8
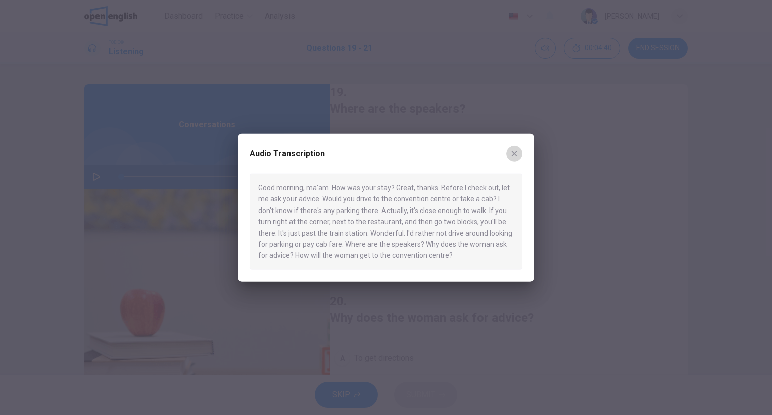
click at [511, 153] on icon "button" at bounding box center [514, 154] width 8 height 8
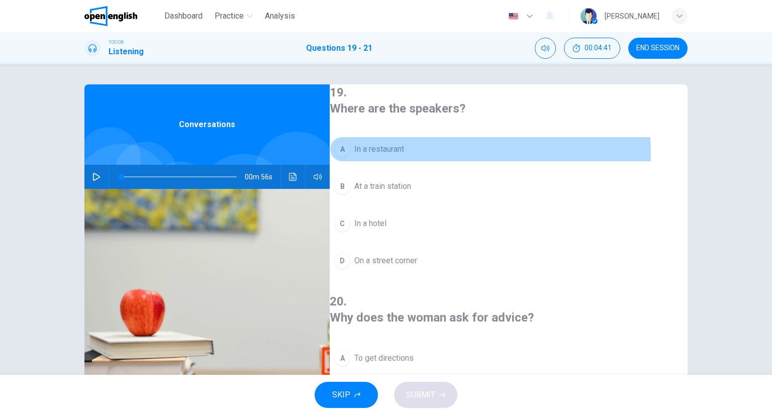
click at [378, 151] on span "In a restaurant" at bounding box center [379, 149] width 50 height 12
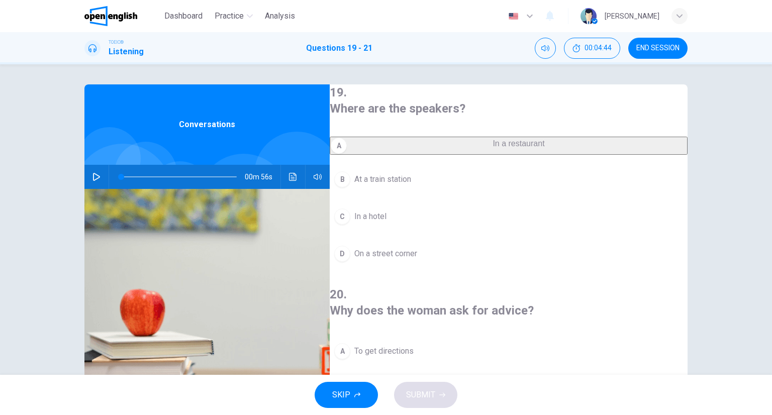
click at [277, 186] on span "00m 56s" at bounding box center [263, 177] width 36 height 24
click at [282, 182] on div "00m 56s" at bounding box center [206, 177] width 245 height 24
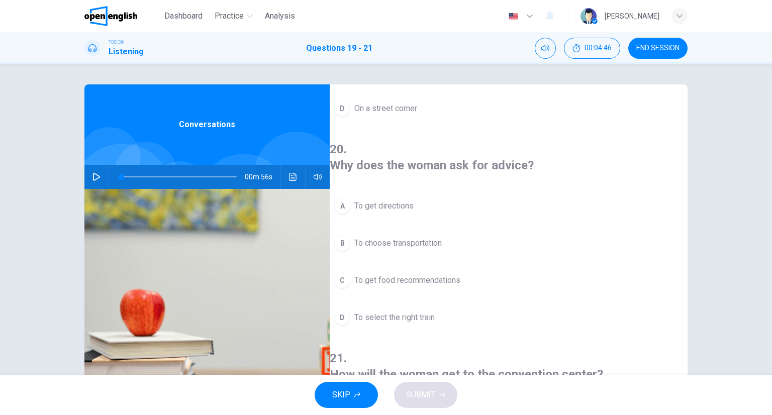
scroll to position [151, 0]
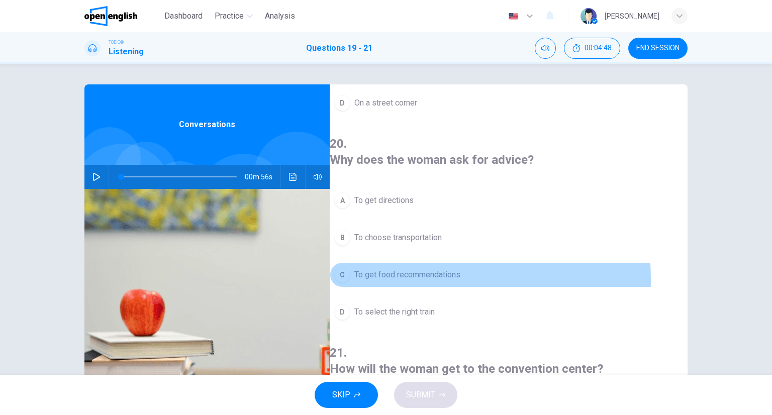
click at [392, 269] on span "To get food recommendations" at bounding box center [407, 275] width 106 height 12
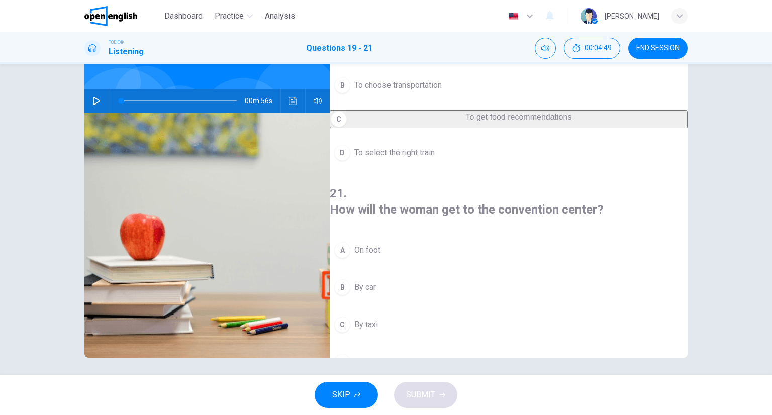
scroll to position [79, 0]
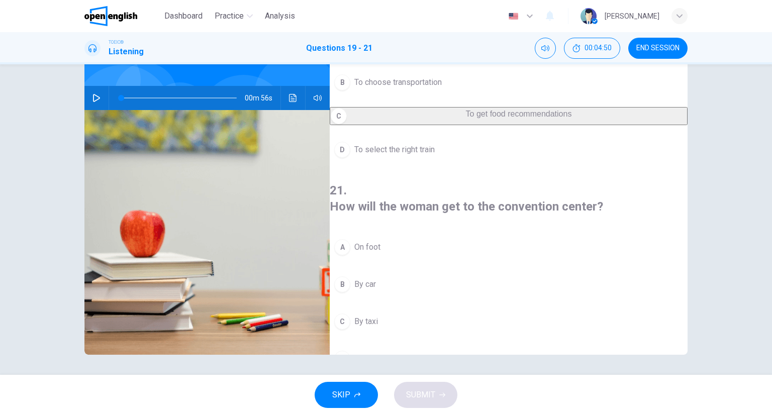
click at [376, 279] on span "By car" at bounding box center [365, 285] width 22 height 12
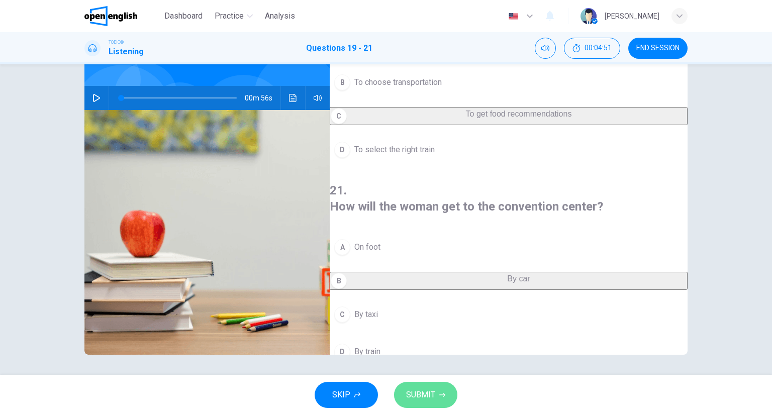
click at [434, 390] on button "SUBMIT" at bounding box center [425, 395] width 63 height 26
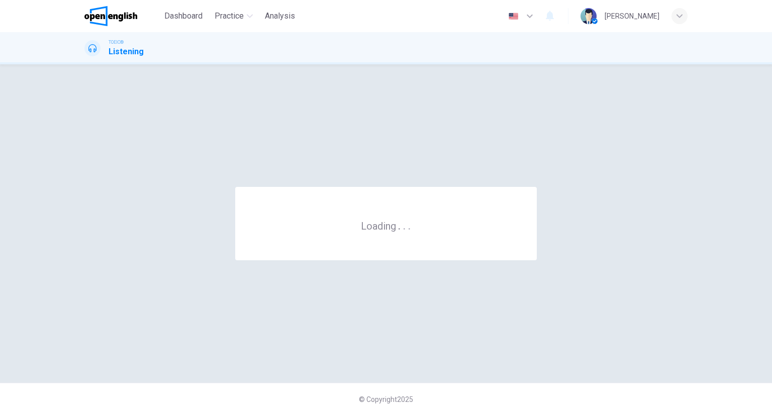
scroll to position [0, 0]
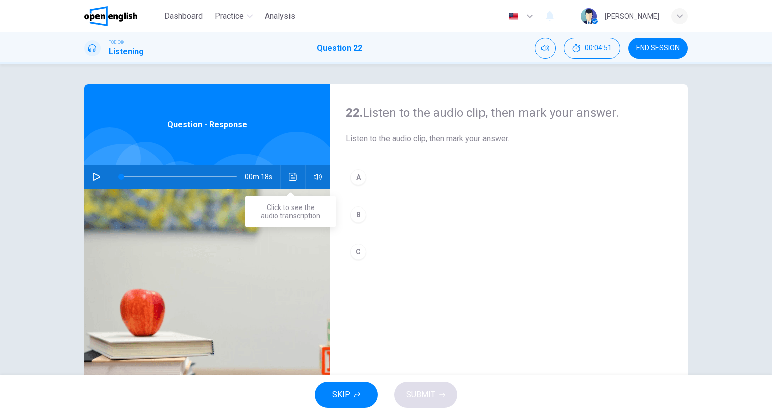
click at [286, 175] on button "Click to see the audio transcription" at bounding box center [293, 177] width 16 height 24
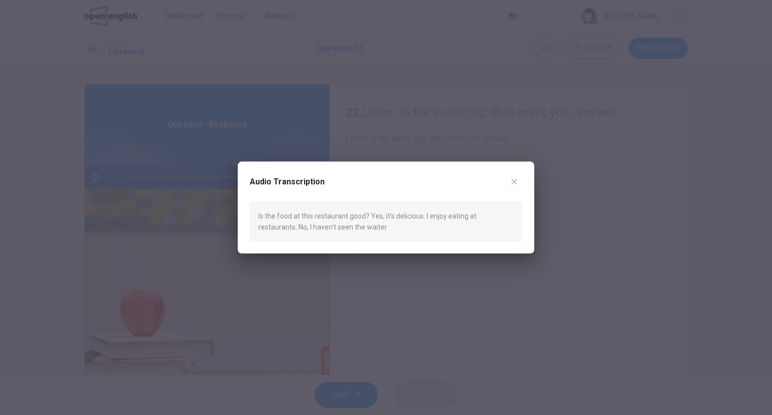
click at [523, 188] on div "Audio Transcription Is the food at this restaurant good? Yes, it's delicious. I…" at bounding box center [386, 208] width 297 height 92
click at [521, 185] on div "Audio Transcription Is the food at this restaurant good? Yes, it's delicious. I…" at bounding box center [386, 208] width 297 height 92
click at [519, 184] on button "button" at bounding box center [514, 182] width 16 height 16
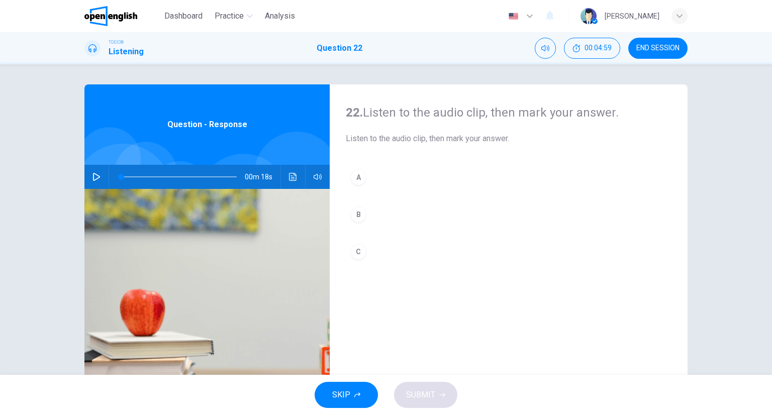
click at [386, 190] on div "A B C" at bounding box center [509, 225] width 326 height 120
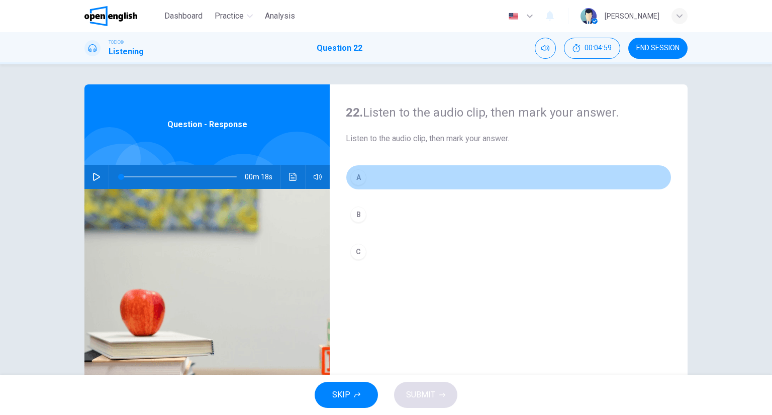
click at [382, 180] on button "A" at bounding box center [509, 177] width 326 height 25
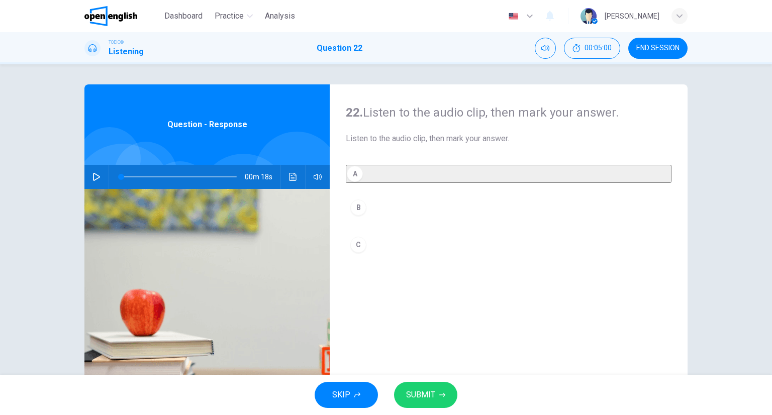
click at [430, 401] on span "SUBMIT" at bounding box center [420, 395] width 29 height 14
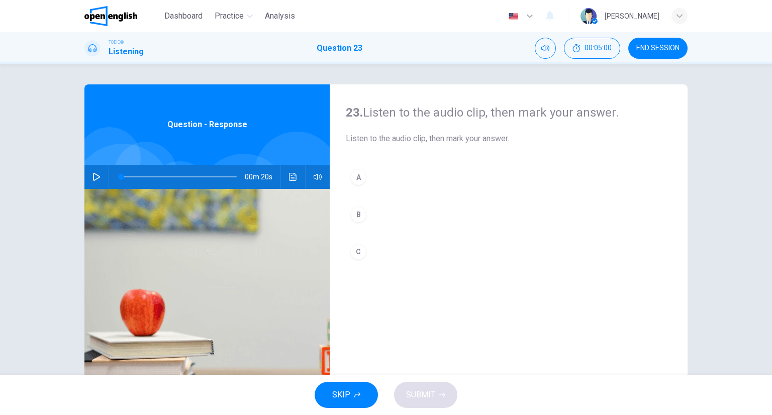
drag, startPoint x: 639, startPoint y: 48, endPoint x: 432, endPoint y: 58, distance: 206.9
click at [640, 49] on span "END SESSION" at bounding box center [658, 48] width 43 height 8
